Goal: Find specific page/section: Find specific page/section

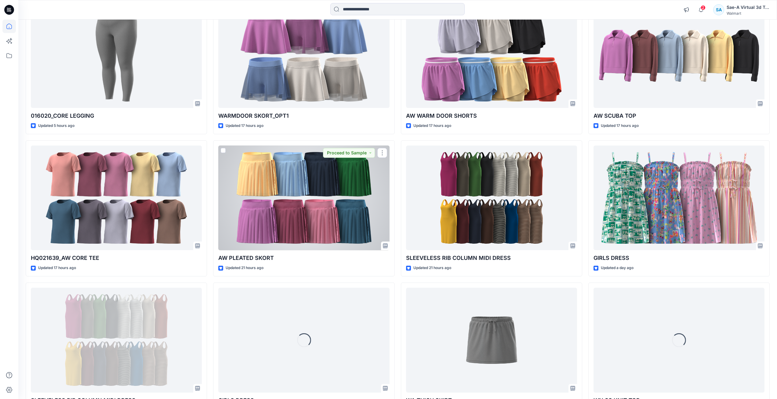
scroll to position [931, 0]
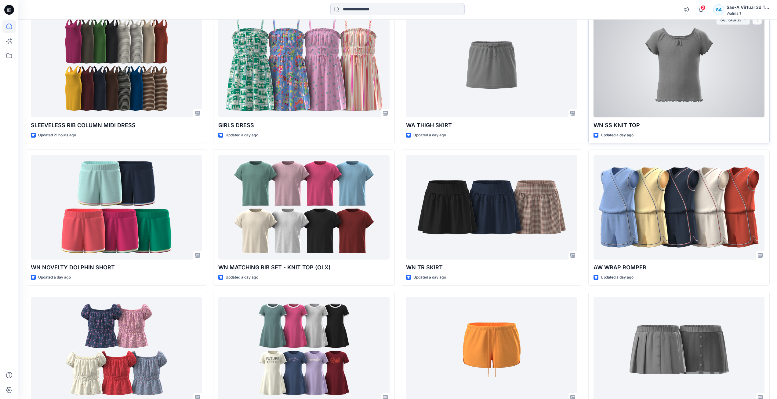
click at [681, 110] on div at bounding box center [679, 65] width 171 height 105
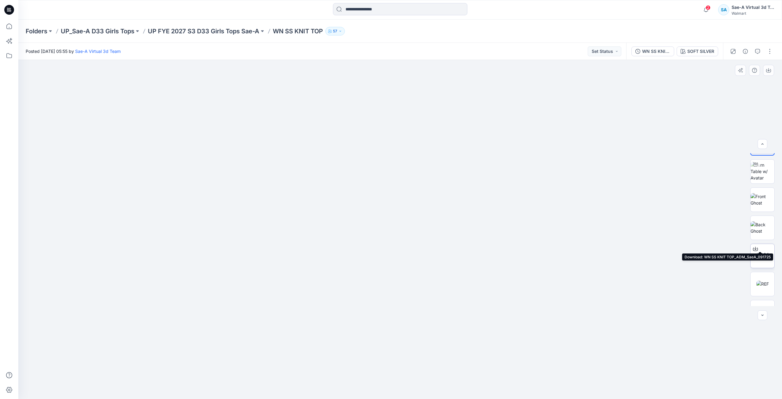
scroll to position [40, 0]
click at [758, 263] on img at bounding box center [762, 265] width 13 height 6
click at [763, 180] on img at bounding box center [762, 181] width 24 height 13
click at [766, 290] on img at bounding box center [763, 293] width 22 height 6
click at [209, 32] on p "UP FYE 2027 S3 D33 Girls Tops Sae-A" at bounding box center [203, 31] width 111 height 9
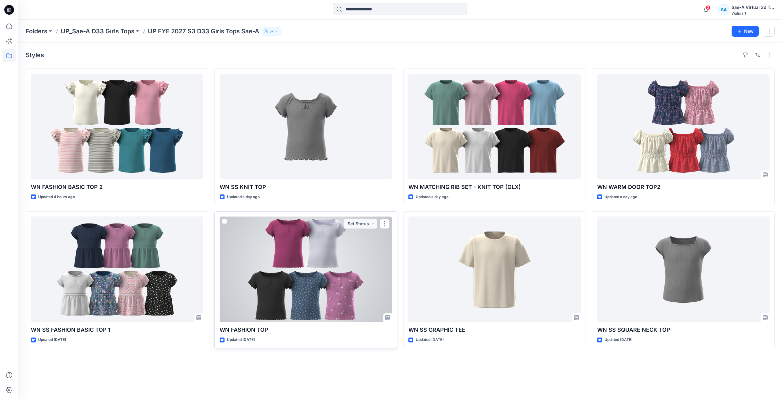
click at [314, 244] on div at bounding box center [306, 268] width 172 height 105
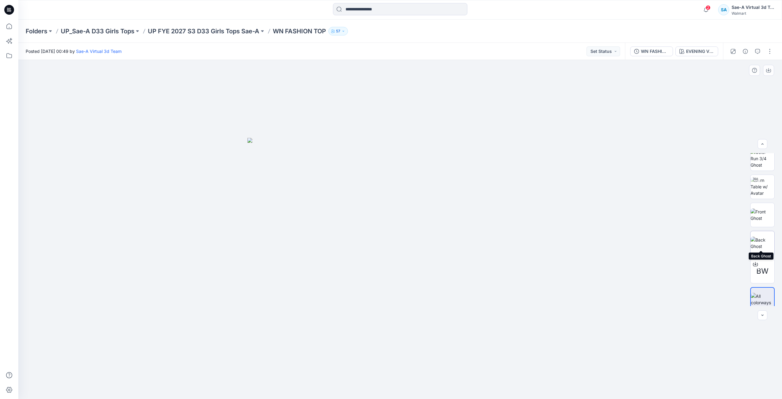
scroll to position [12, 0]
click at [646, 53] on div "WN FASHION TOP-5X2RIB_FULL COLORWAYS" at bounding box center [655, 51] width 28 height 7
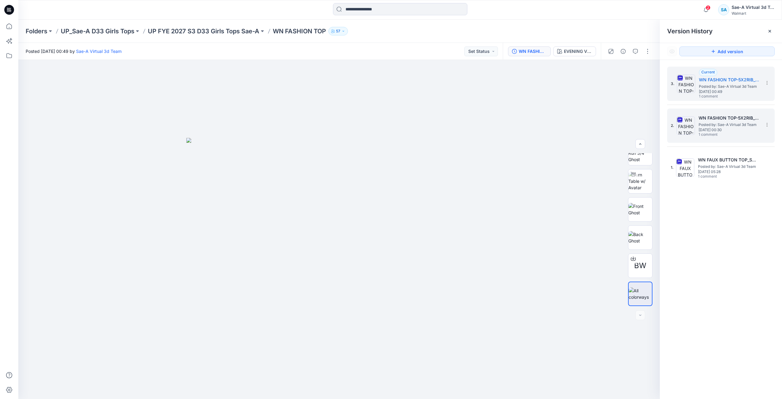
click at [731, 129] on span "[DATE] 00:30" at bounding box center [728, 130] width 61 height 4
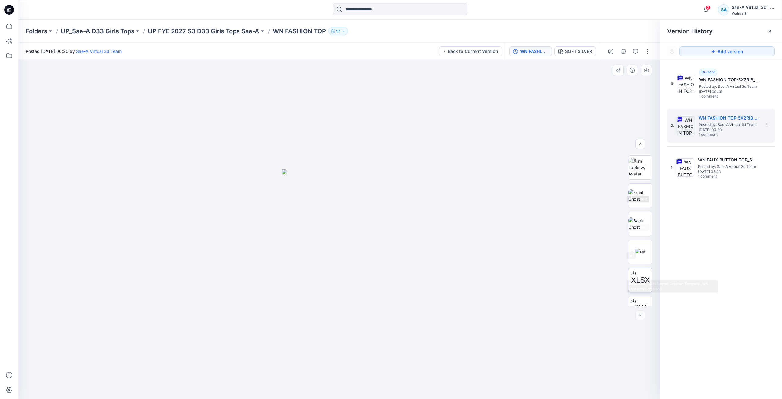
scroll to position [40, 0]
click at [639, 239] on img at bounding box center [640, 237] width 10 height 6
